Goal: Find specific fact: Find specific fact

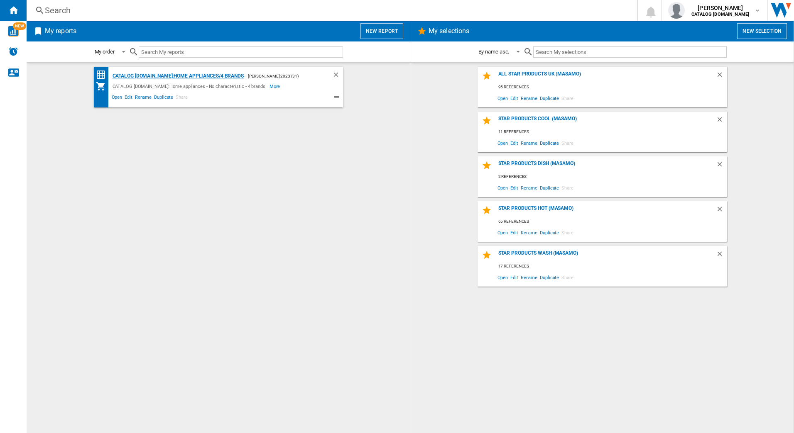
click at [128, 77] on div "CATALOG [DOMAIN_NAME]:Home appliances/4 brands" at bounding box center [176, 76] width 133 height 10
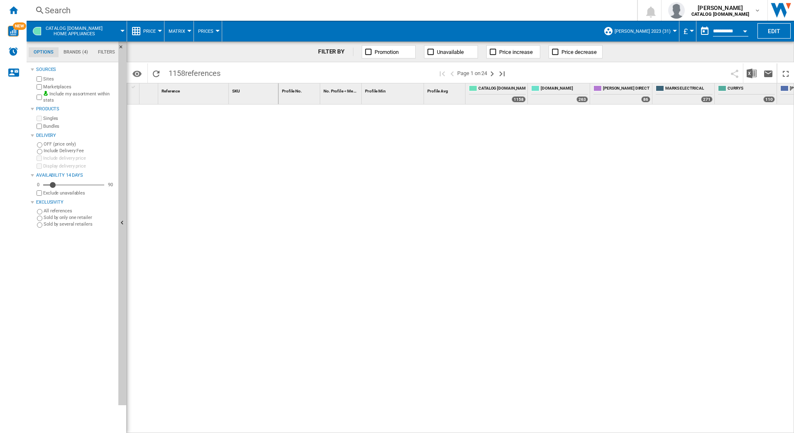
click at [105, 13] on div "Search" at bounding box center [330, 11] width 570 height 12
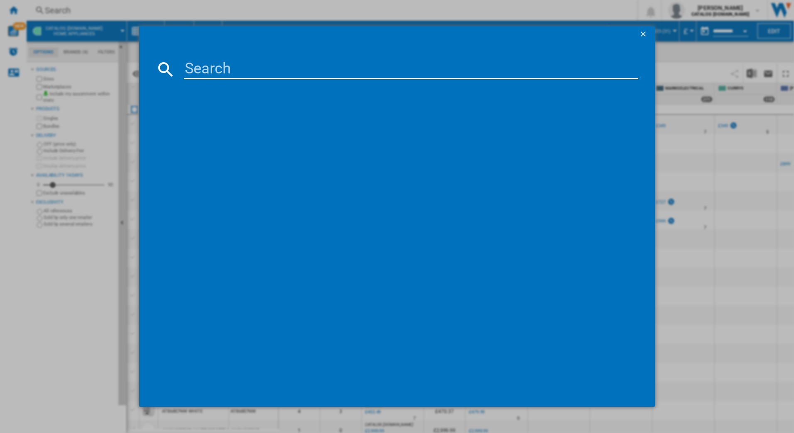
click at [197, 61] on input at bounding box center [411, 69] width 455 height 20
type input "lfr62844b"
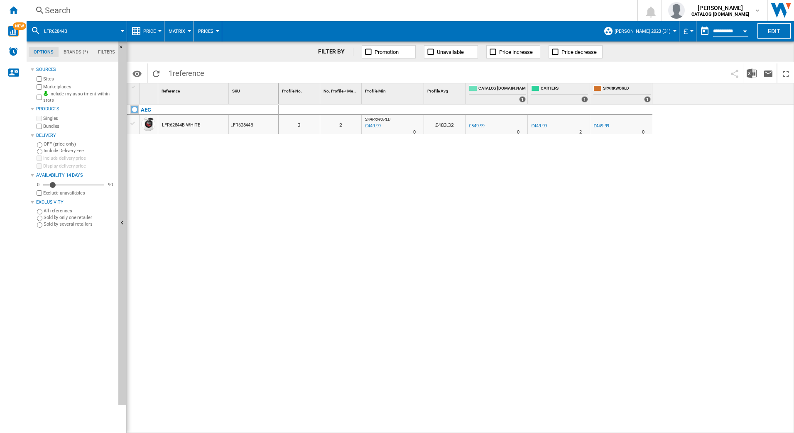
click at [95, 9] on div "Search" at bounding box center [330, 11] width 570 height 12
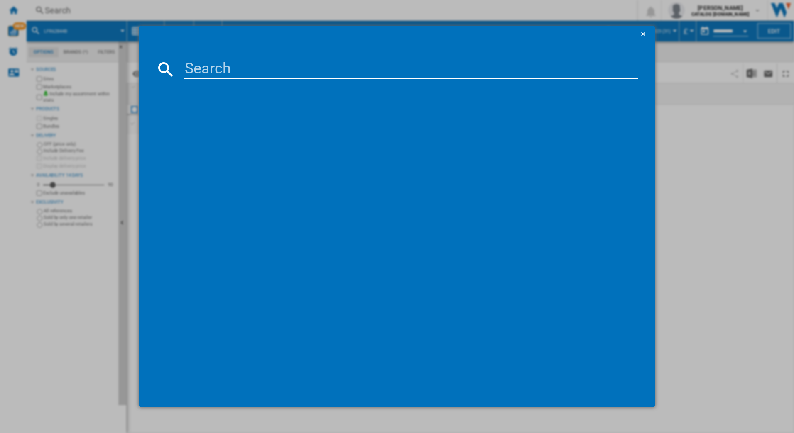
click at [208, 73] on input at bounding box center [411, 69] width 455 height 20
type input "lfr61844b"
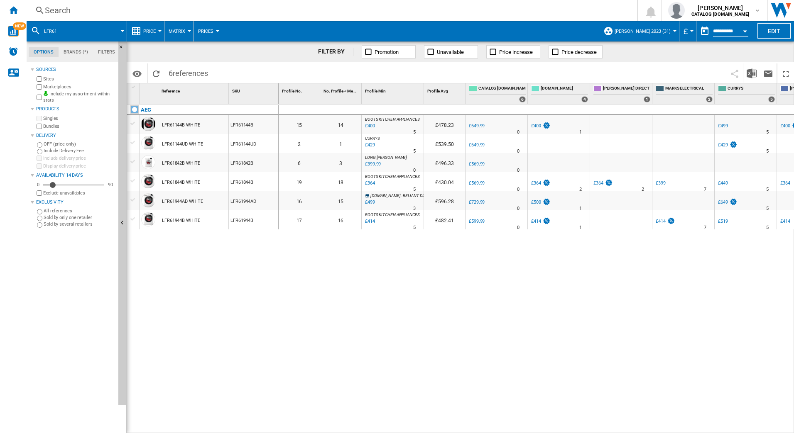
click at [105, 8] on div "Search" at bounding box center [330, 11] width 570 height 12
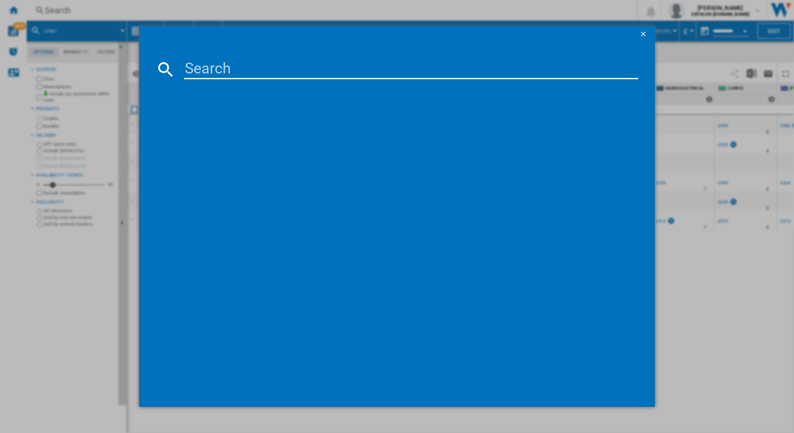
click at [186, 64] on input at bounding box center [411, 69] width 455 height 20
click at [197, 68] on input at bounding box center [411, 69] width 455 height 20
type input "lfr61844b"
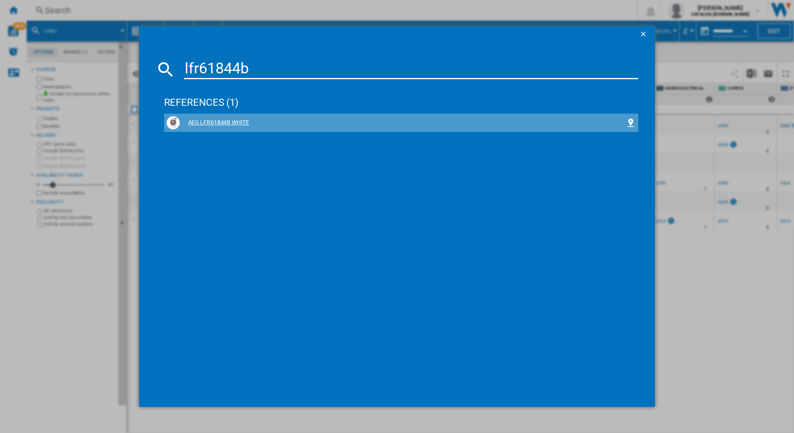
click at [231, 115] on div "AEG LFR61844B WHITE" at bounding box center [401, 123] width 475 height 18
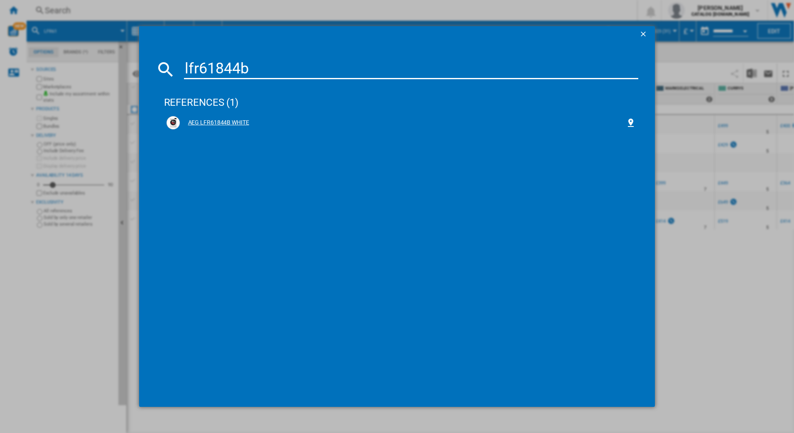
click at [218, 122] on div "AEG LFR61844B WHITE" at bounding box center [403, 123] width 446 height 8
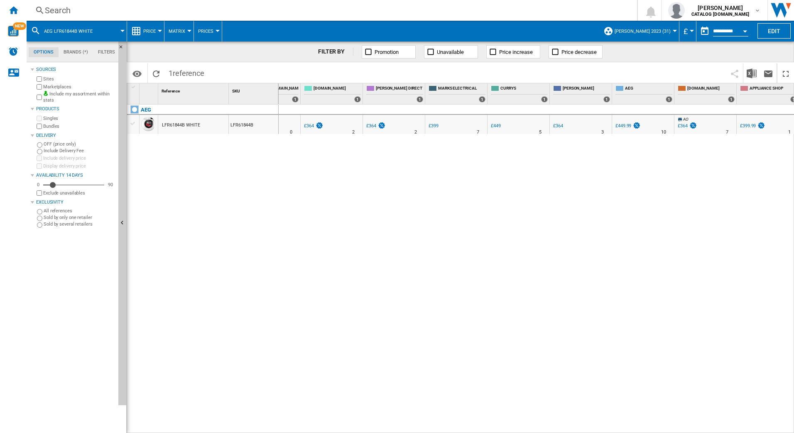
scroll to position [0, 228]
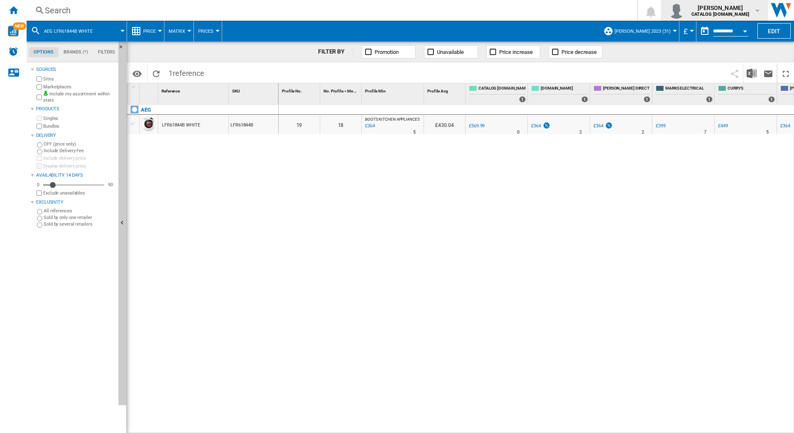
click at [724, 11] on span "[PERSON_NAME]" at bounding box center [720, 8] width 58 height 8
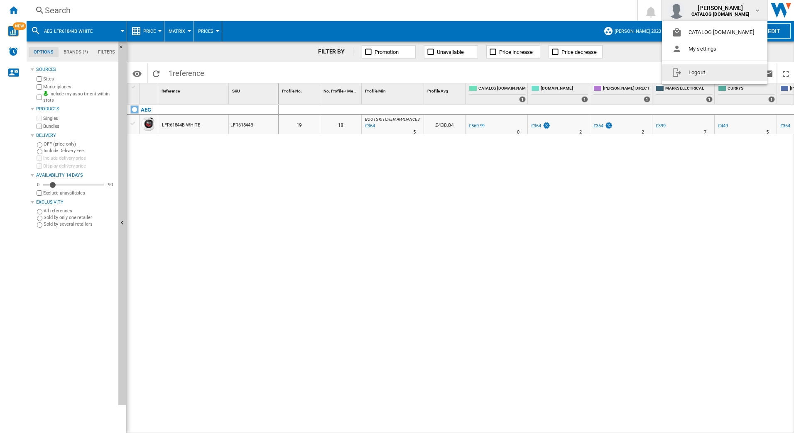
click at [688, 73] on button "Logout" at bounding box center [714, 72] width 105 height 17
